Goal: Unclear

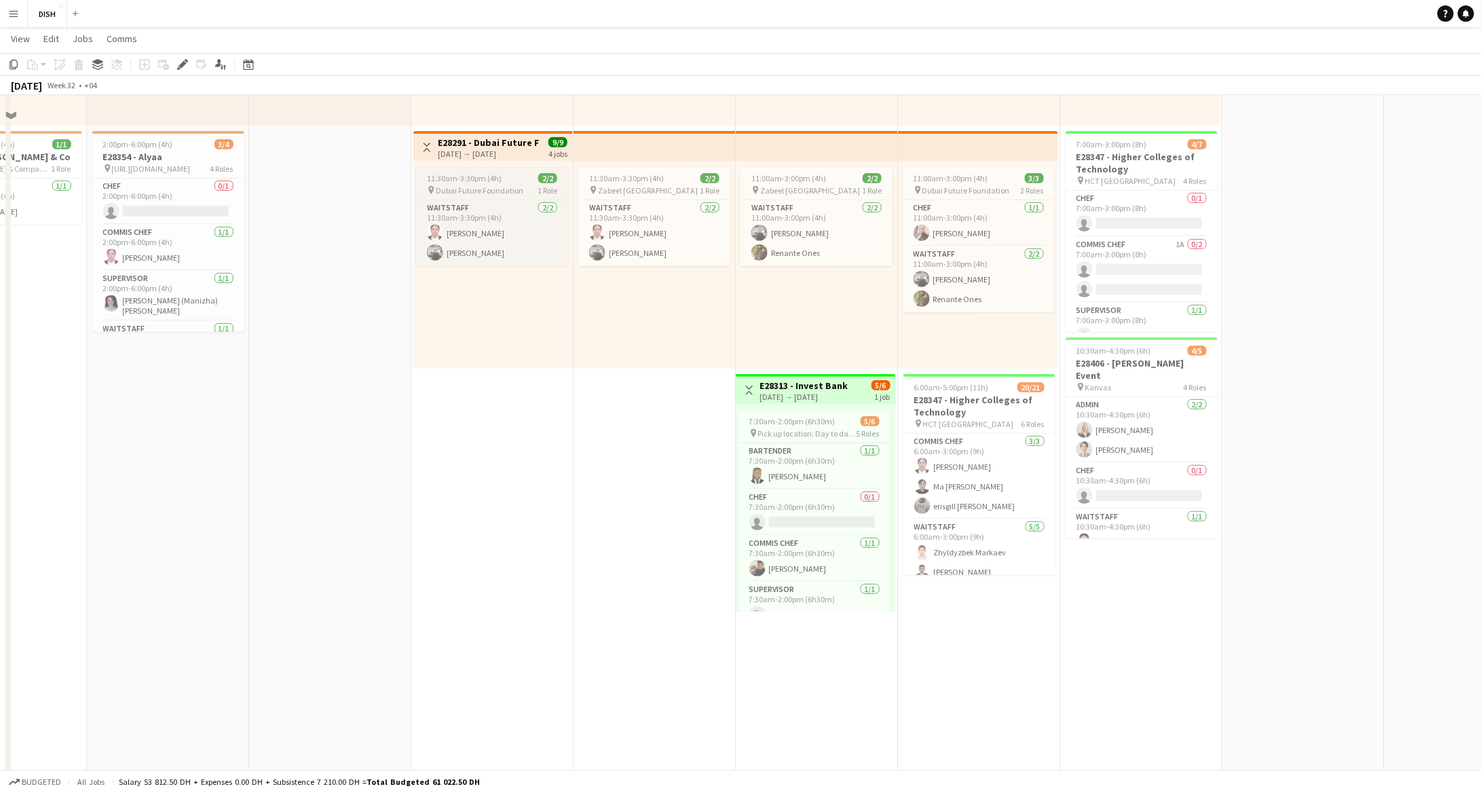
scroll to position [395, 0]
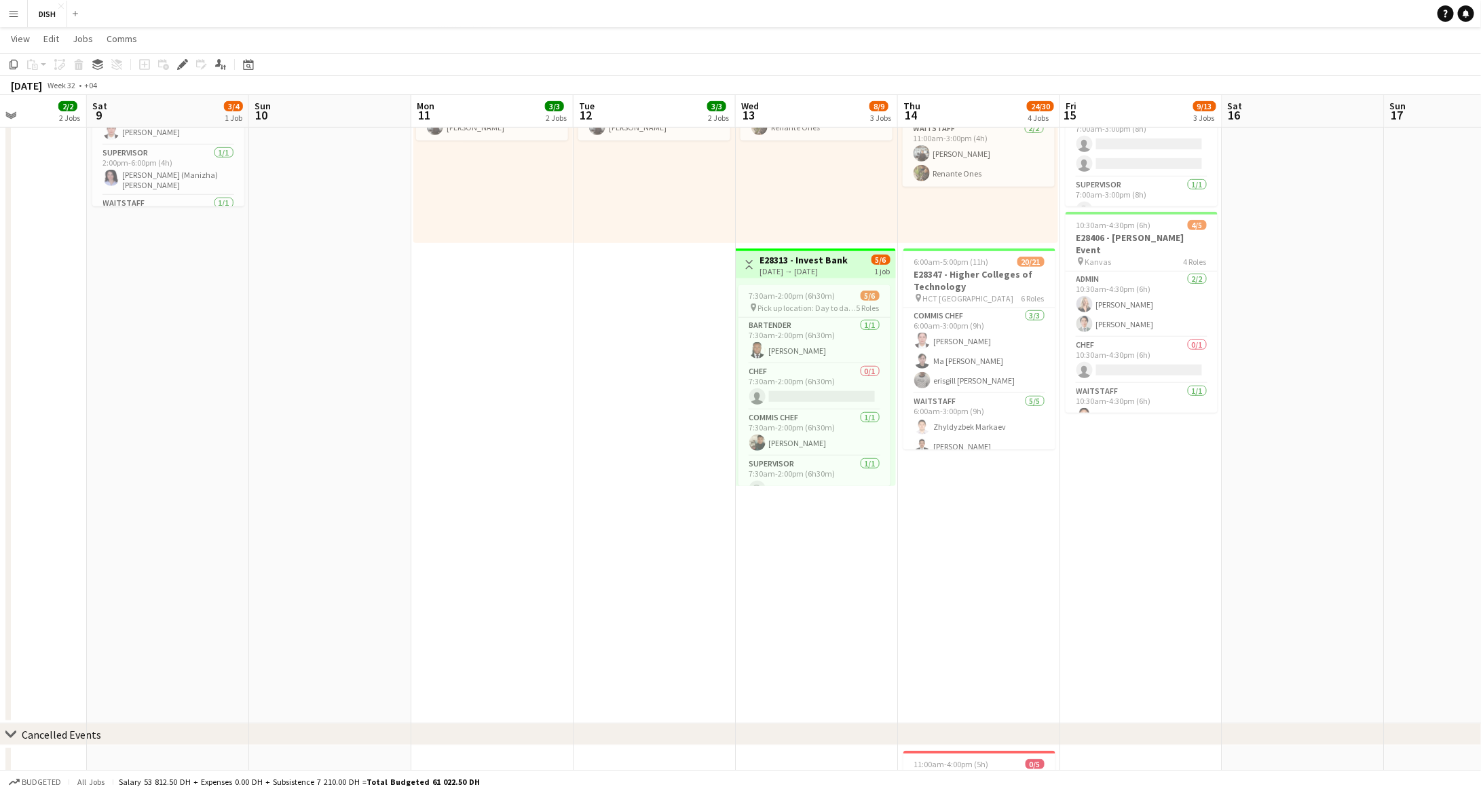
click at [786, 277] on app-top-bar "Toggle View E28313 - Invest Bank 13-08-2025 → 13-08-2025 5/6 1 job" at bounding box center [816, 263] width 160 height 30
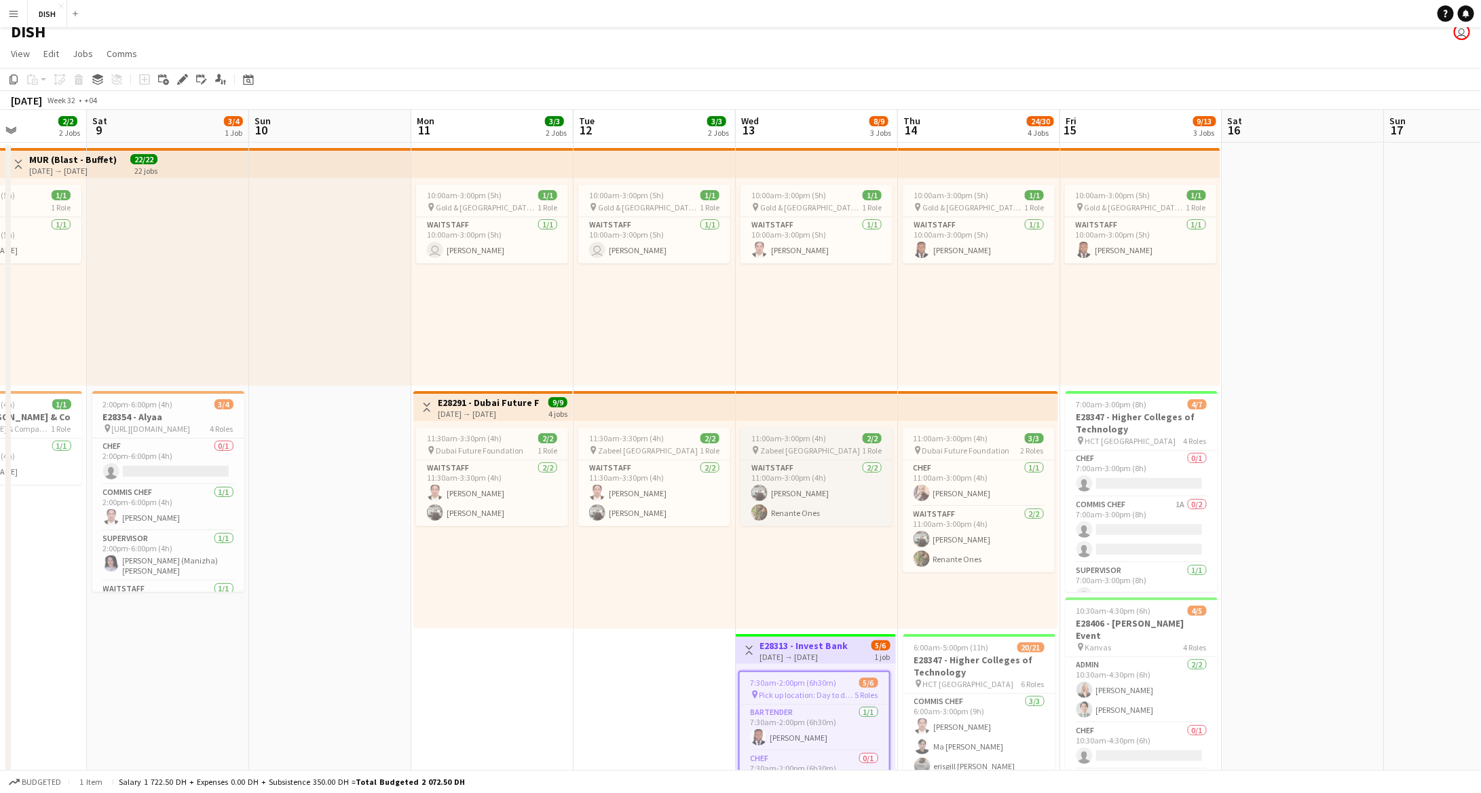
scroll to position [0, 0]
